Goal: Navigation & Orientation: Go to known website

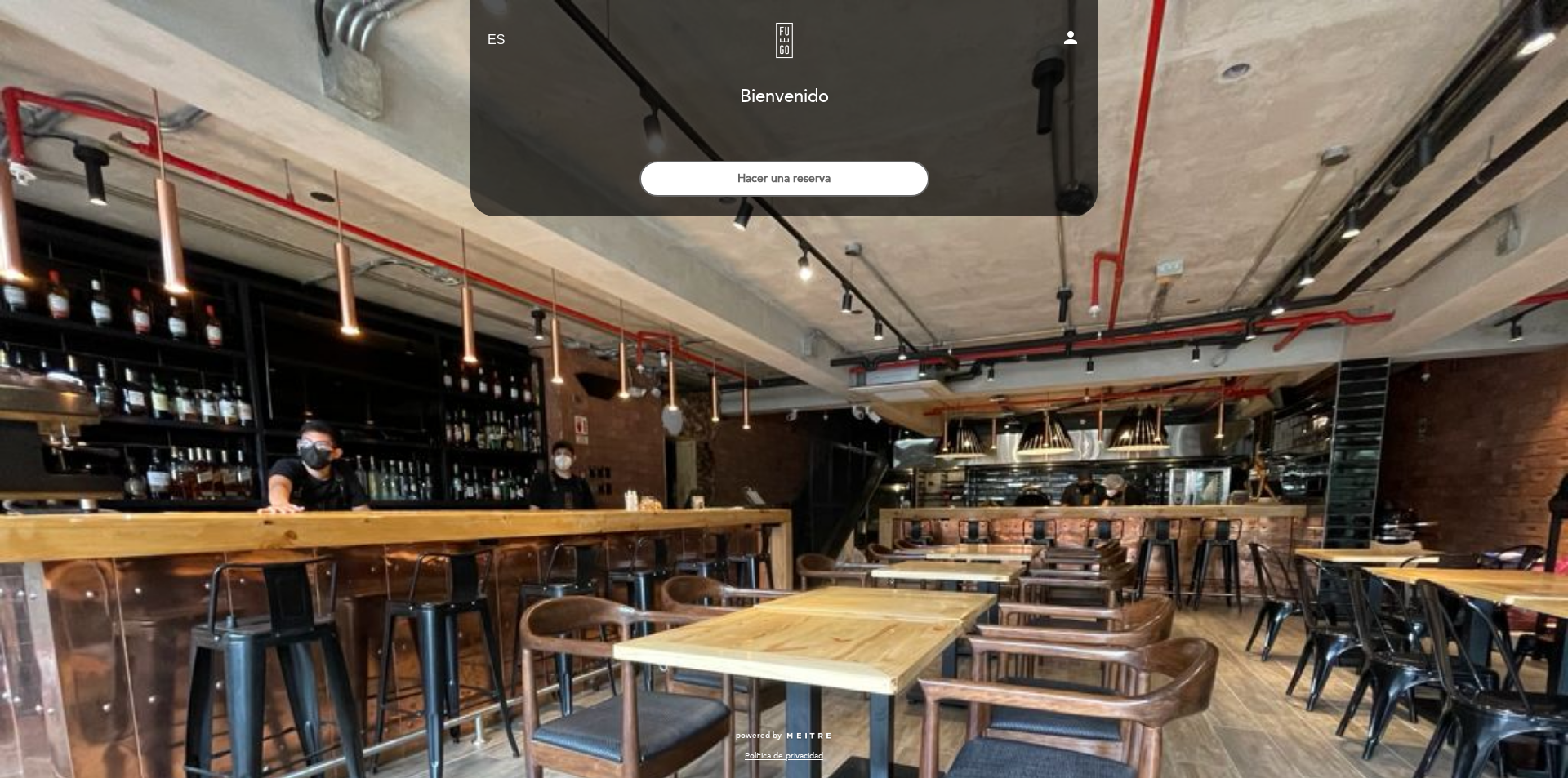
click at [806, 92] on h1 "Bienvenido" at bounding box center [784, 97] width 89 height 20
click at [502, 34] on select "EN ES PT" at bounding box center [497, 40] width 19 height 19
click at [488, 31] on select "EN ES PT" at bounding box center [497, 40] width 19 height 19
click at [497, 36] on select "EN ES PT" at bounding box center [497, 40] width 19 height 19
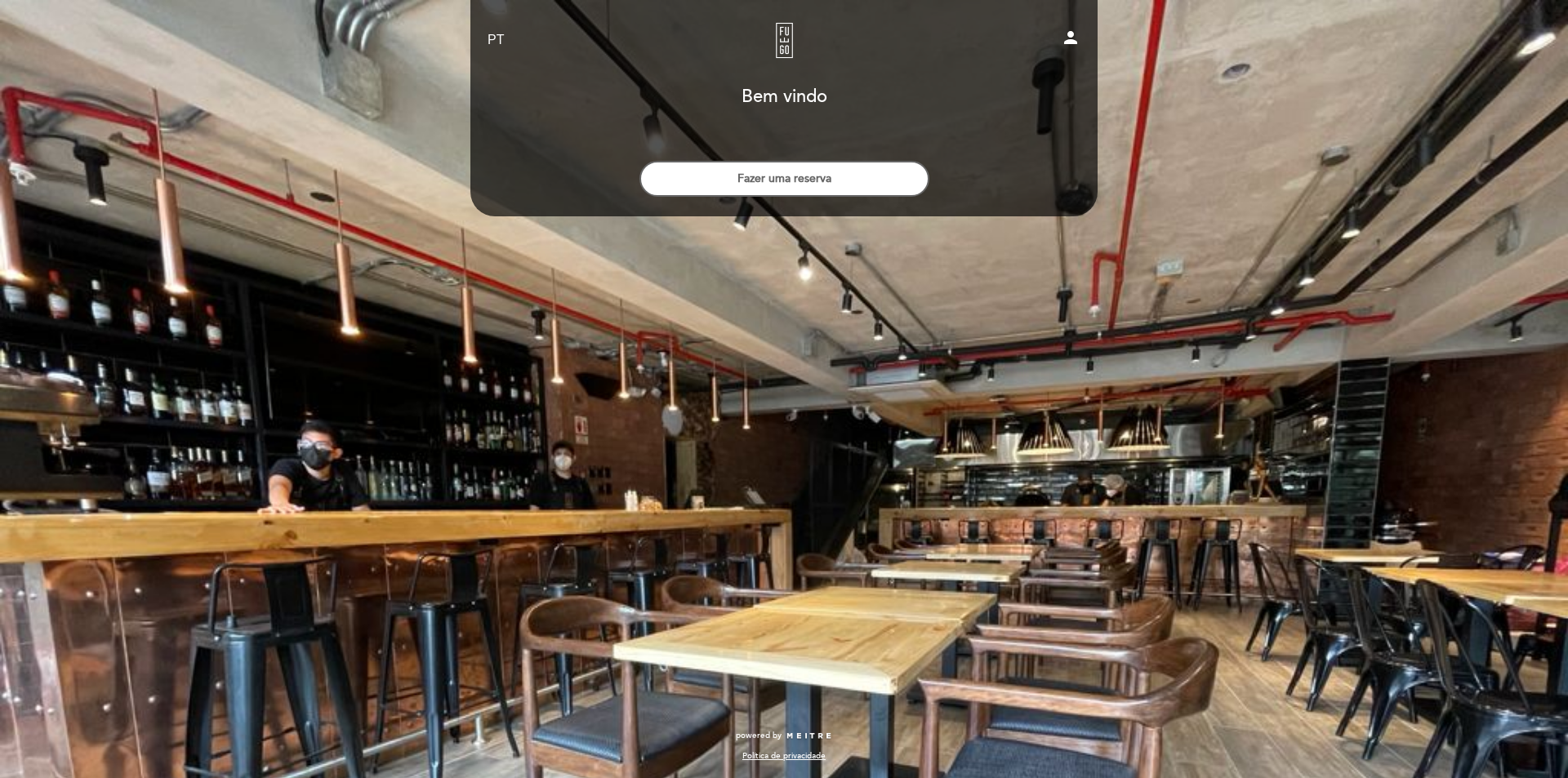
click at [500, 40] on select "EN ES PT" at bounding box center [497, 40] width 19 height 19
select select "es"
click at [488, 31] on select "EN ES PT" at bounding box center [497, 40] width 19 height 19
click at [790, 49] on link "Fuego" at bounding box center [784, 40] width 204 height 45
